Goal: Information Seeking & Learning: Learn about a topic

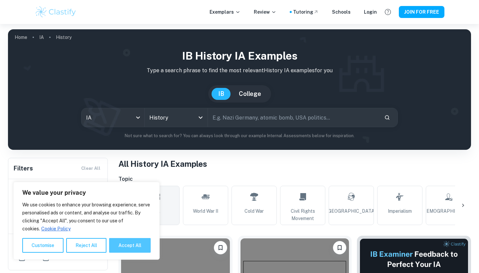
click at [140, 248] on button "Accept All" at bounding box center [130, 245] width 42 height 15
checkbox input "true"
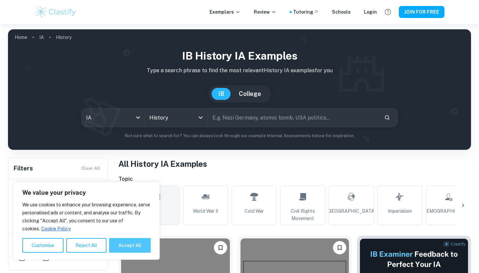
checkbox input "true"
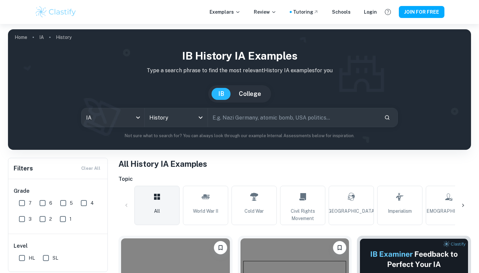
scroll to position [84, 0]
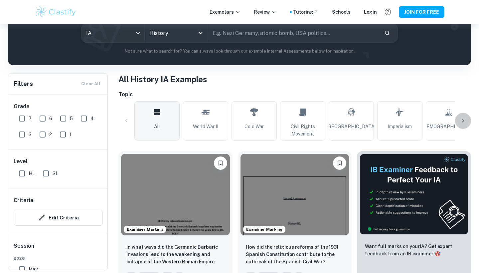
click at [464, 118] on icon at bounding box center [463, 120] width 7 height 7
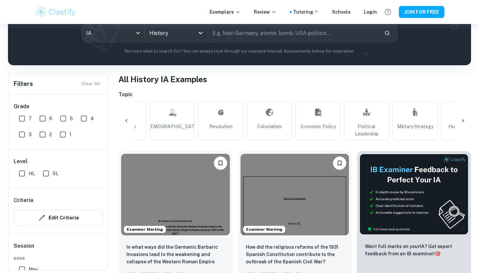
scroll to position [0, 312]
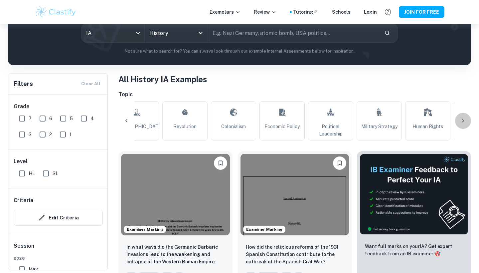
click at [464, 118] on icon at bounding box center [463, 120] width 7 height 7
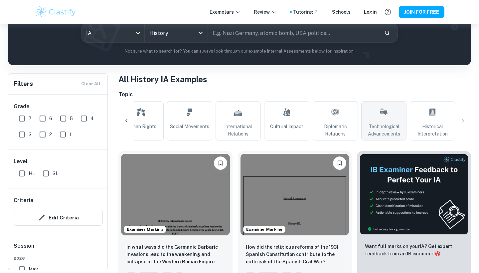
scroll to position [84, 0]
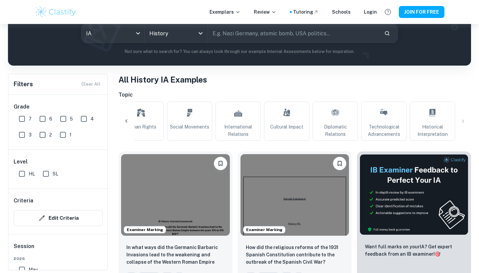
click at [123, 118] on div at bounding box center [126, 121] width 16 height 16
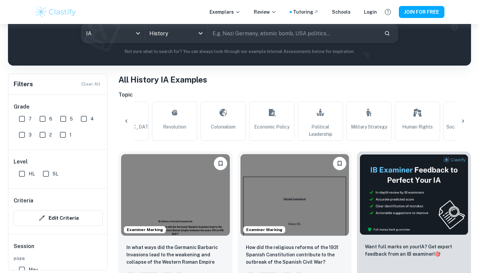
scroll to position [0, 287]
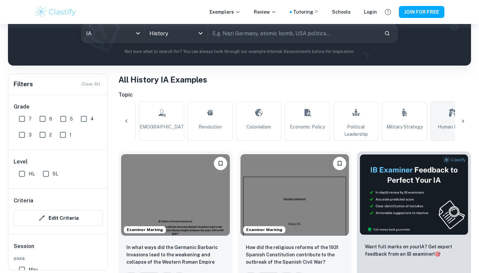
click at [446, 113] on link "Human Rights" at bounding box center [452, 120] width 45 height 39
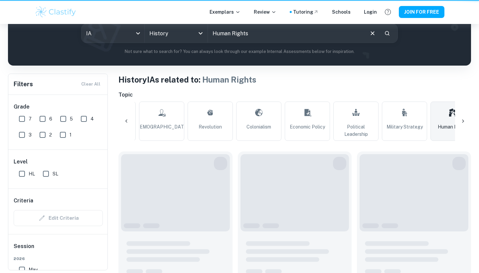
type input "Human Rights"
